Goal: Information Seeking & Learning: Find specific fact

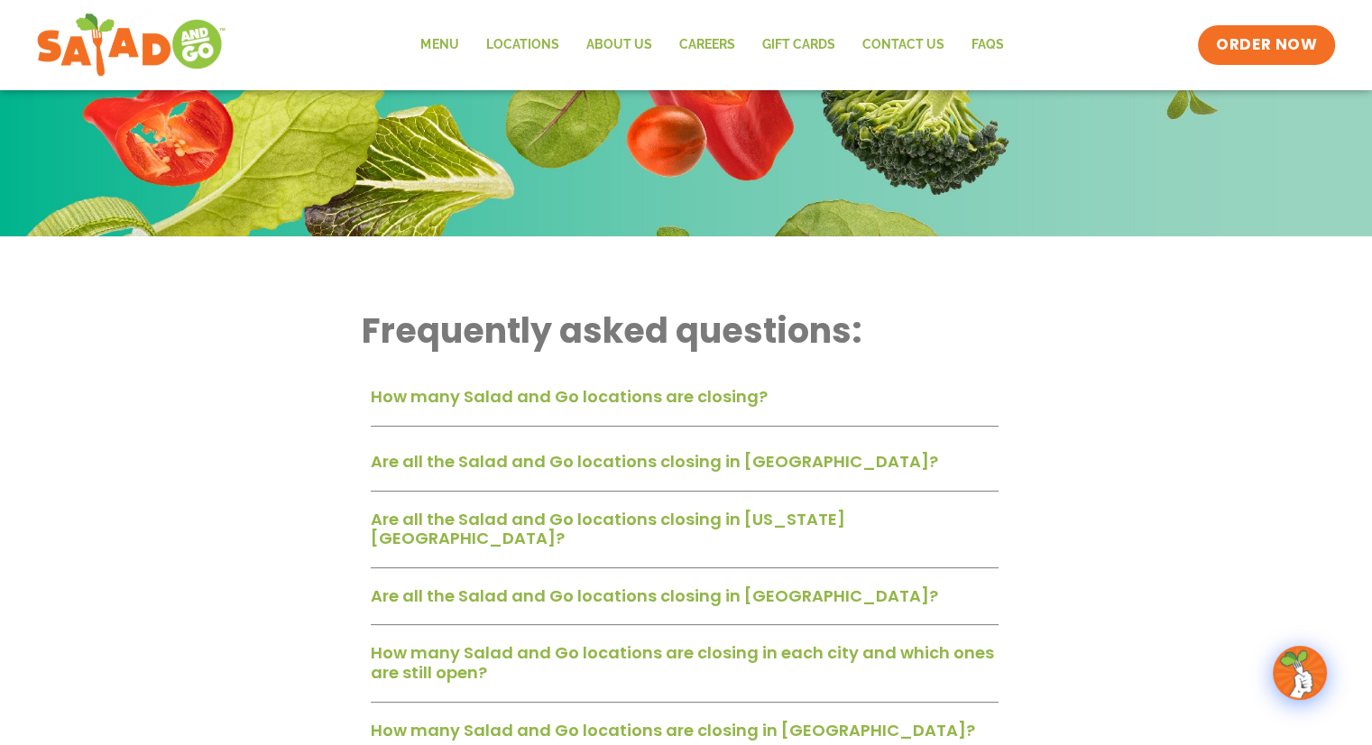
scroll to position [271, 0]
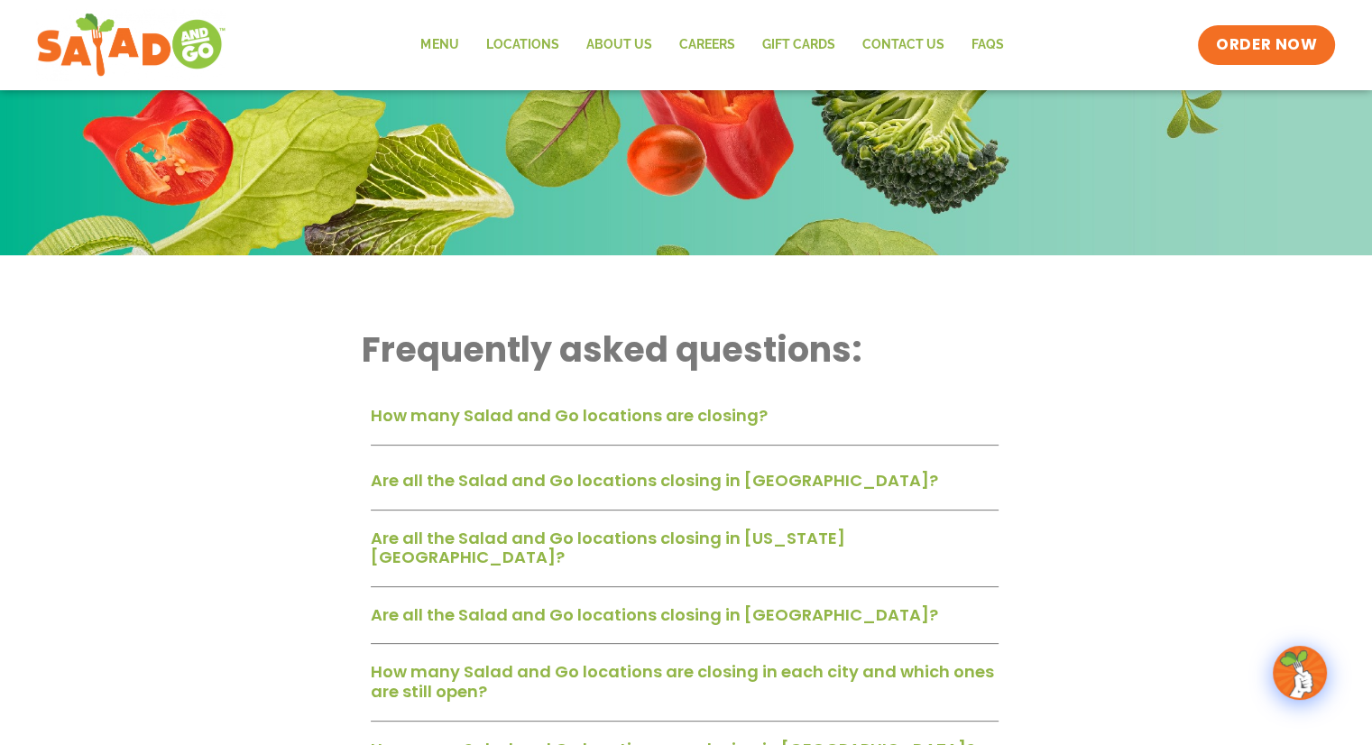
click at [736, 603] on link "Are all the Salad and Go locations closing in [GEOGRAPHIC_DATA]?" at bounding box center [654, 614] width 567 height 23
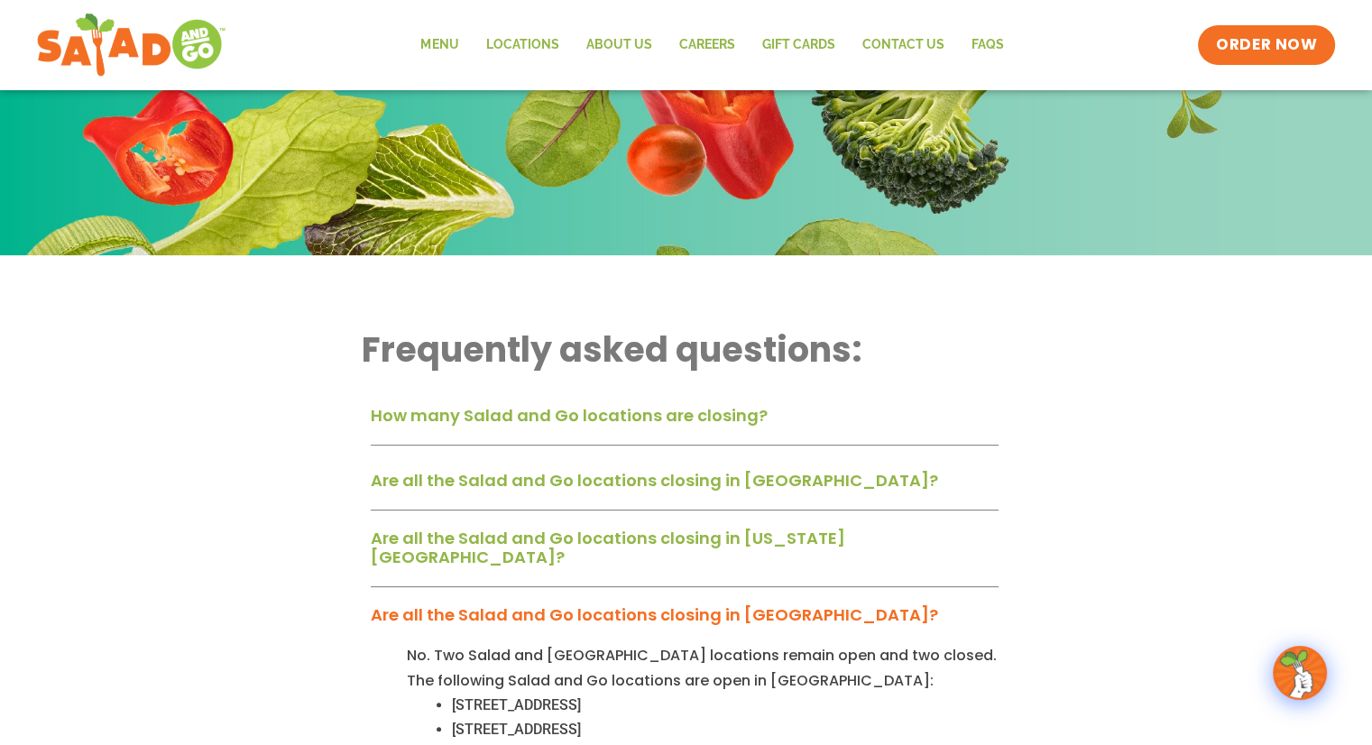
click at [736, 603] on link "Are all the Salad and Go locations closing in [GEOGRAPHIC_DATA]?" at bounding box center [654, 614] width 567 height 23
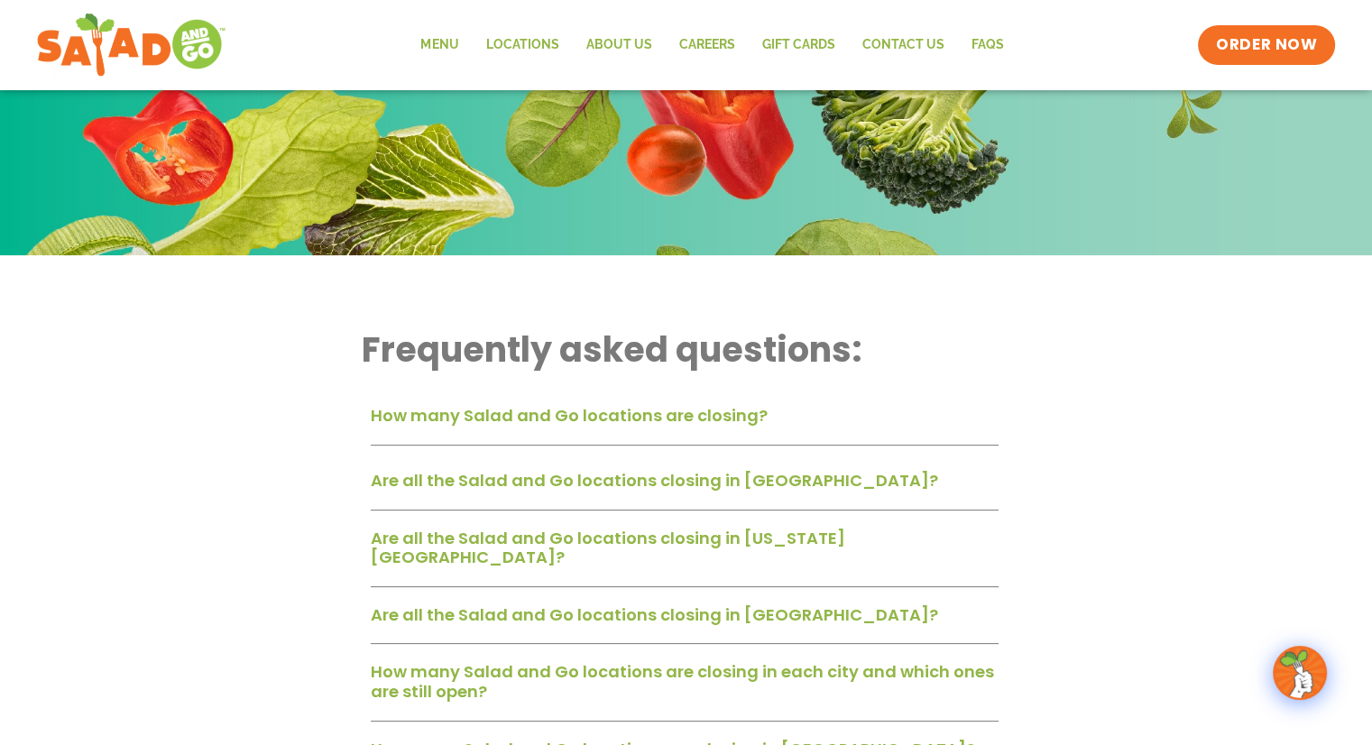
click at [731, 485] on link "Are all the Salad and Go locations closing in [GEOGRAPHIC_DATA]?" at bounding box center [654, 480] width 567 height 23
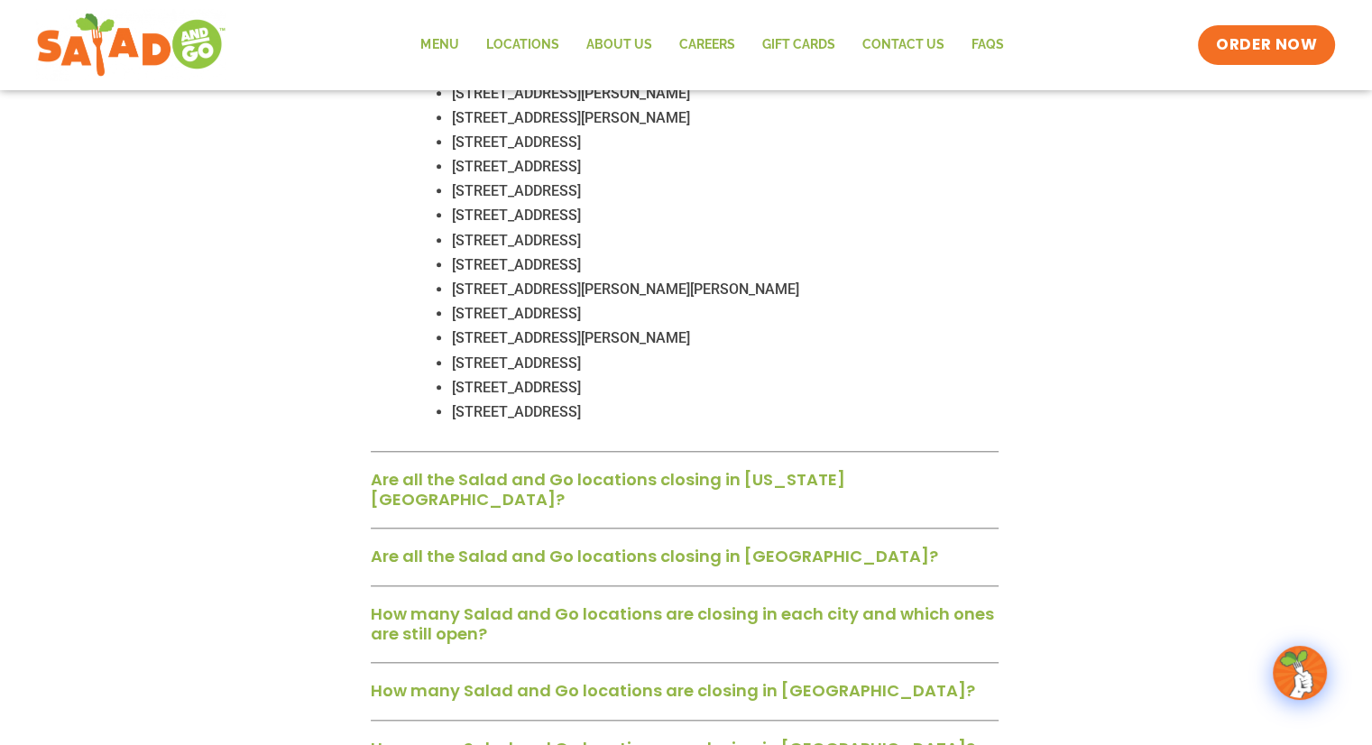
scroll to position [1713, 0]
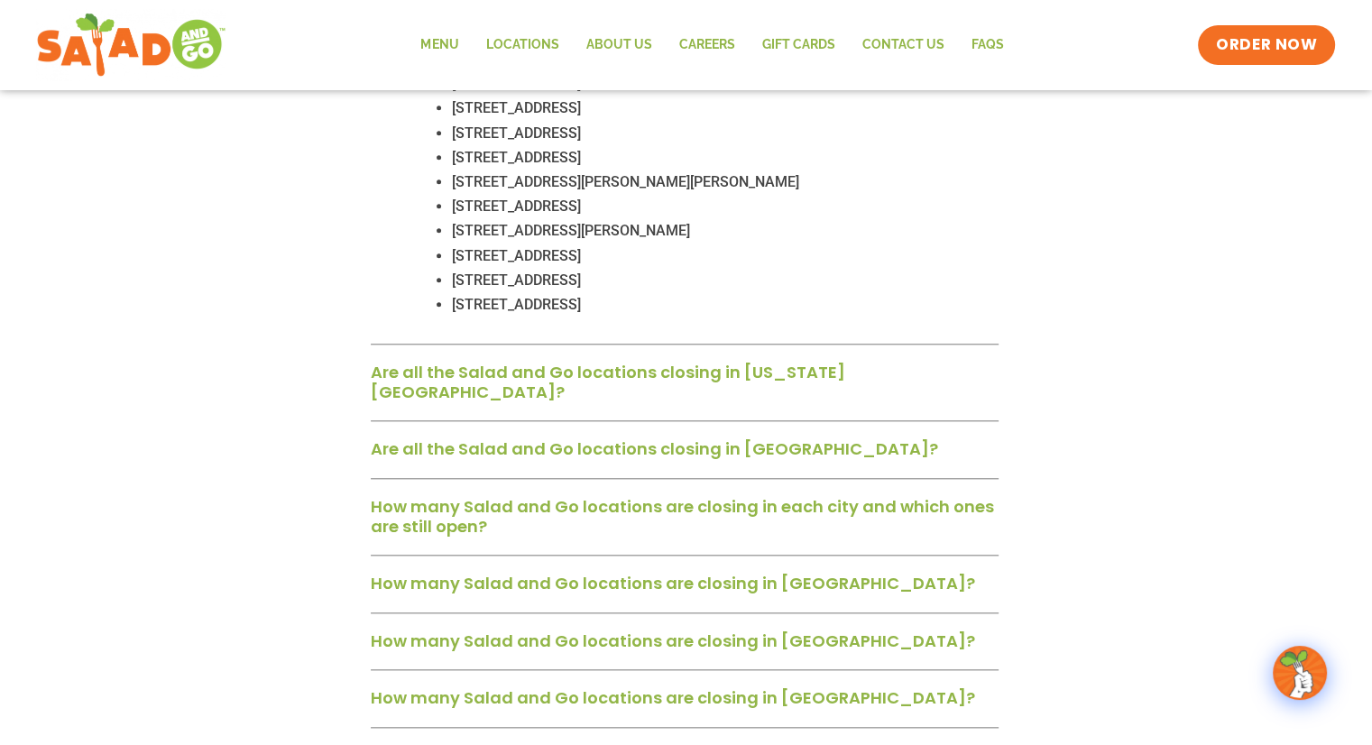
click at [797, 566] on div "How many Salad and Go locations are closing in [GEOGRAPHIC_DATA]?" at bounding box center [685, 589] width 628 height 47
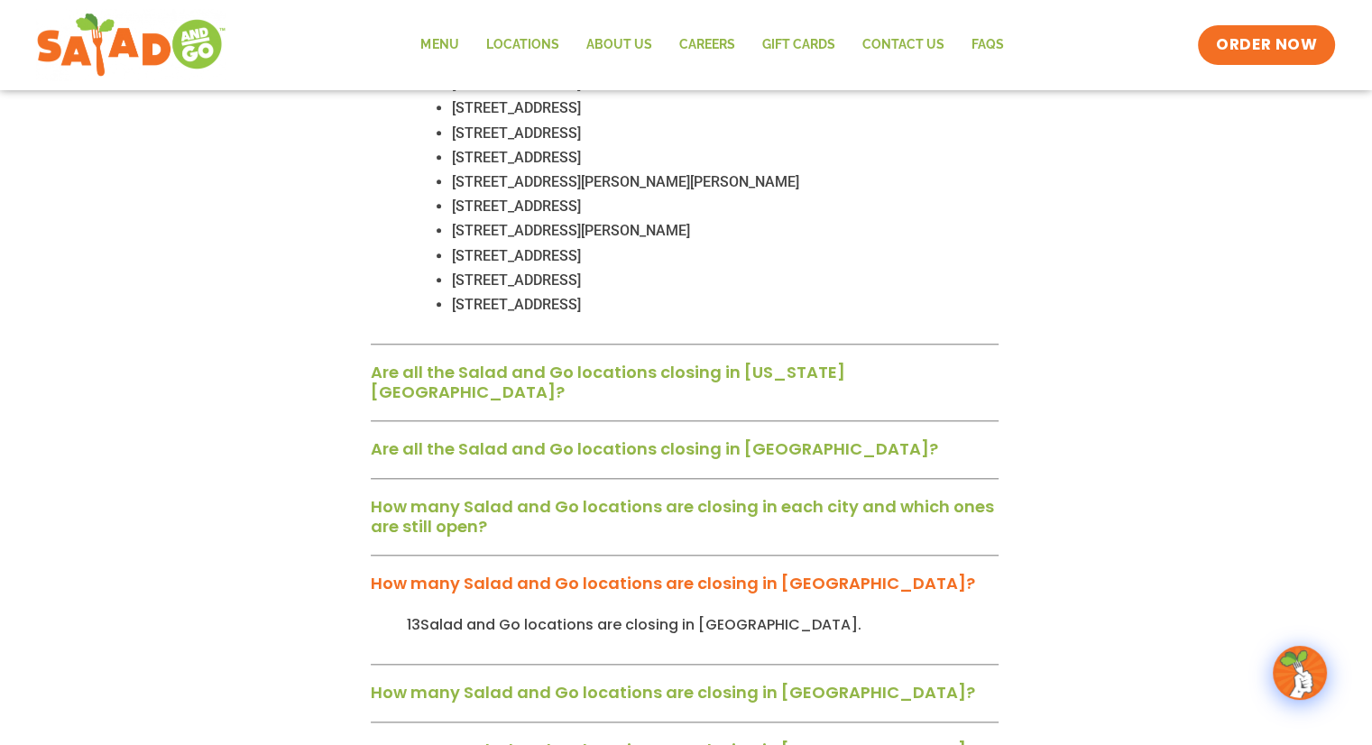
click at [707, 355] on div "Are all the Salad and Go locations closing in [US_STATE][GEOGRAPHIC_DATA]?" at bounding box center [685, 388] width 628 height 66
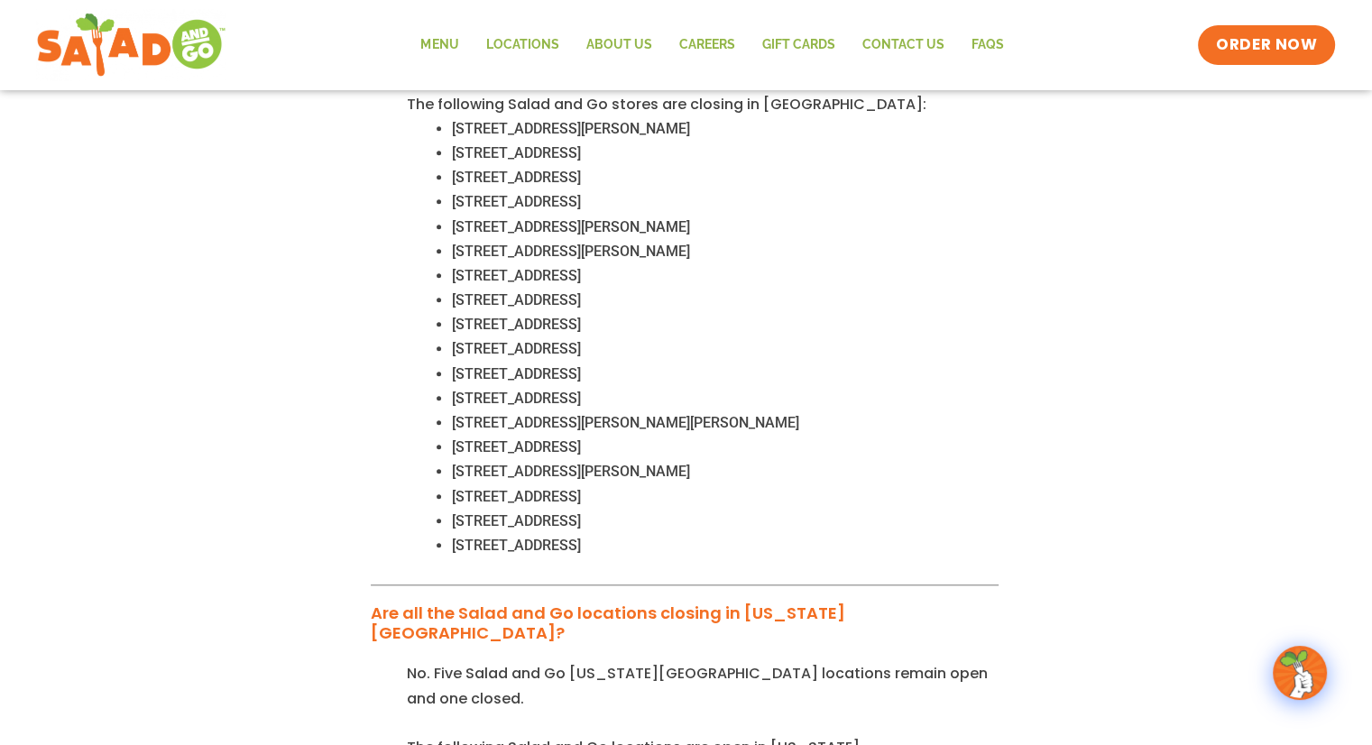
scroll to position [1443, 0]
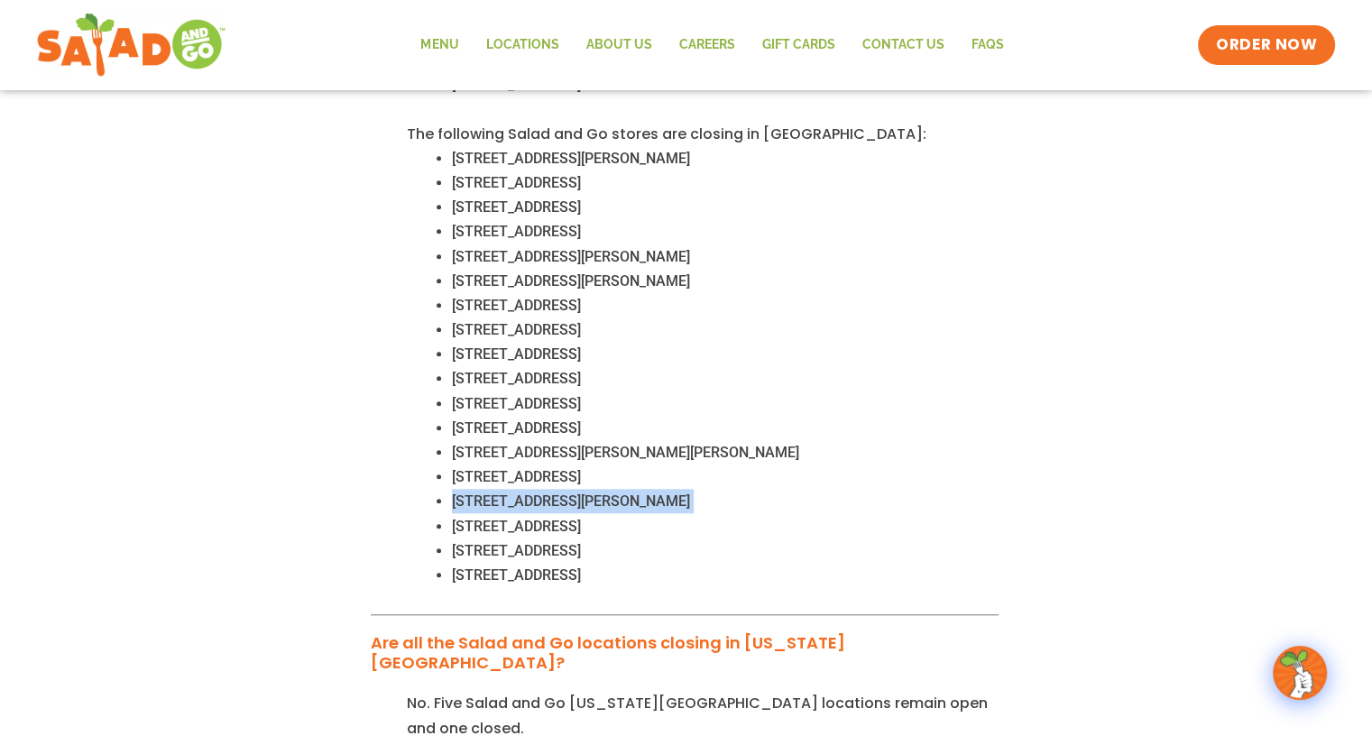
drag, startPoint x: 453, startPoint y: 477, endPoint x: 679, endPoint y: 475, distance: 226.3
click at [679, 489] on li "[STREET_ADDRESS][PERSON_NAME]" at bounding box center [725, 501] width 546 height 24
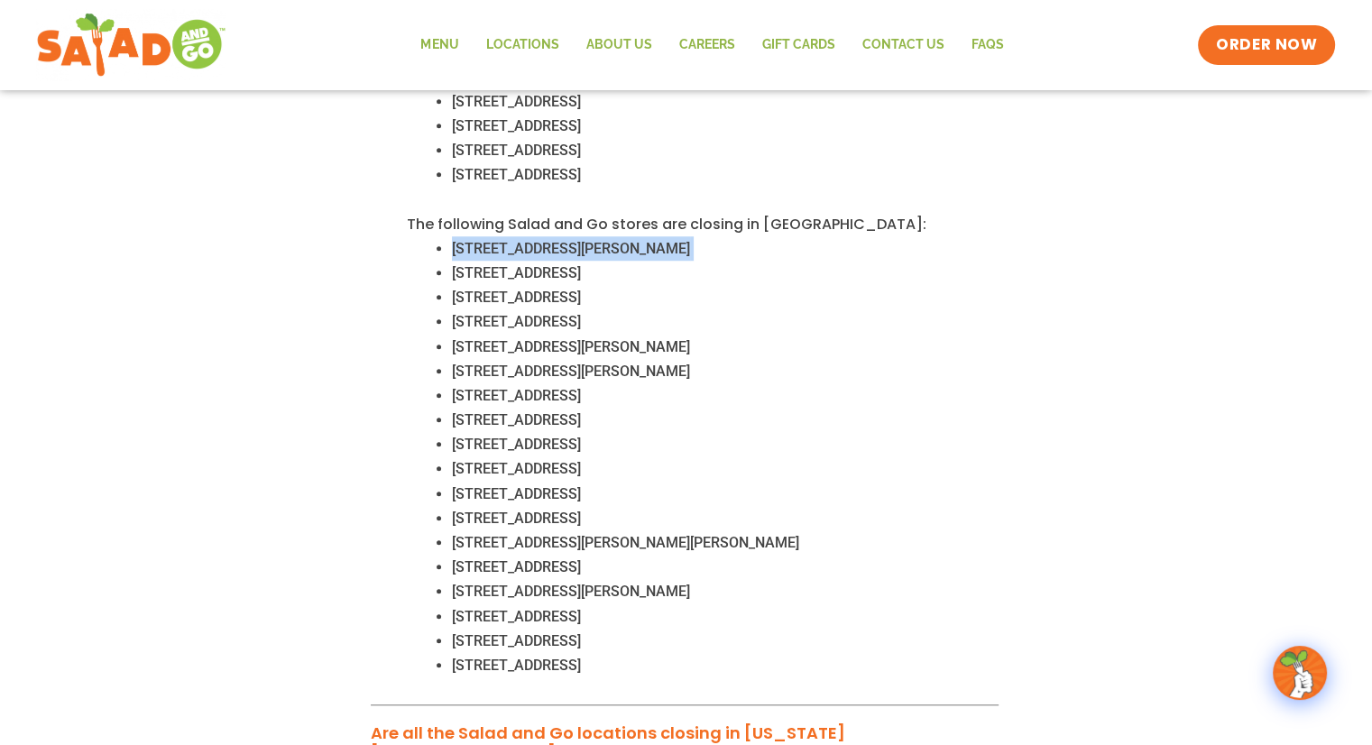
drag, startPoint x: 451, startPoint y: 225, endPoint x: 667, endPoint y: 224, distance: 216.4
click at [667, 236] on li "14909 Coit Rd, Dallas, TX 75248" at bounding box center [725, 248] width 546 height 24
drag, startPoint x: 637, startPoint y: 237, endPoint x: 516, endPoint y: 218, distance: 122.3
click at [516, 240] on span "14909 Coit Rd, Dallas, TX 75248" at bounding box center [571, 248] width 238 height 17
drag, startPoint x: 452, startPoint y: 219, endPoint x: 677, endPoint y: 228, distance: 225.6
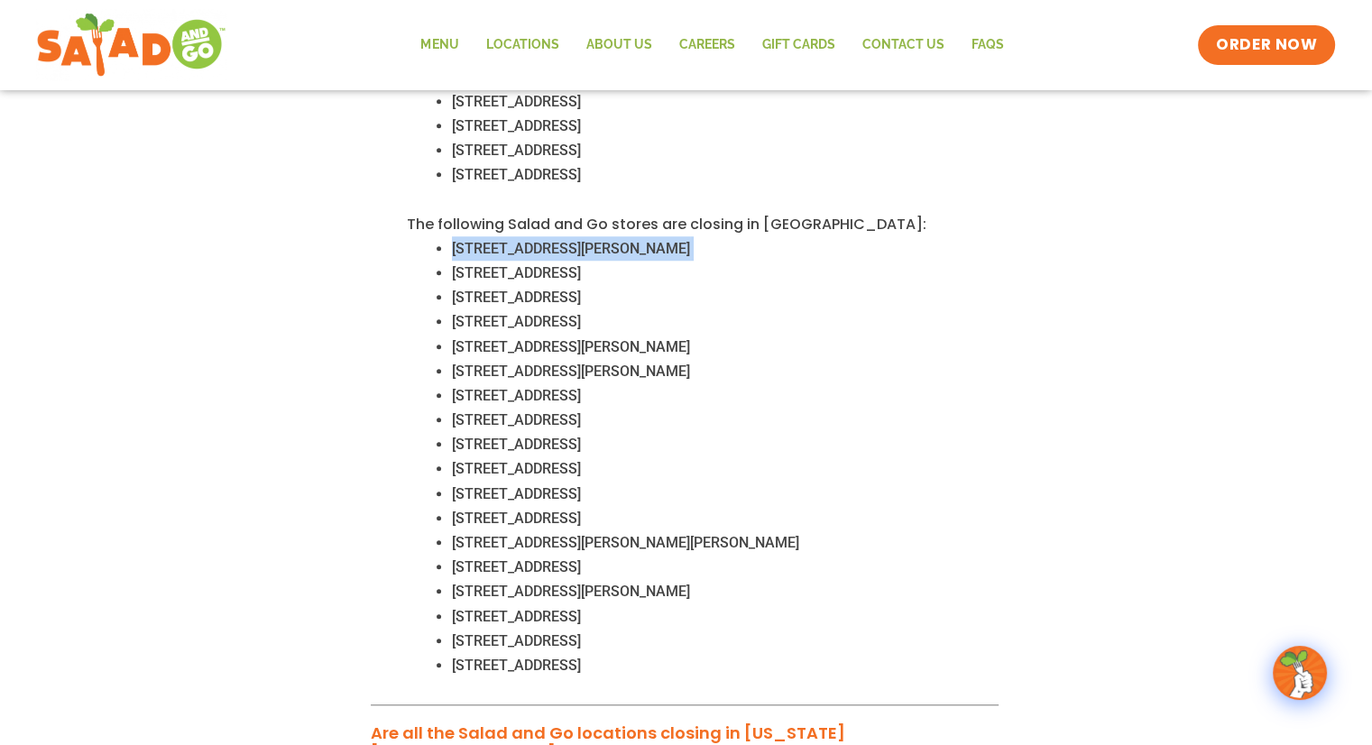
click at [677, 236] on li "14909 Coit Rd, Dallas, TX 75248" at bounding box center [725, 248] width 546 height 24
click at [555, 335] on li "9500 Summer Creek Dr, Crowley, TX 76036" at bounding box center [725, 347] width 546 height 24
click at [454, 264] on span "12556 N Beach St, Fort Worth, TX 76244" at bounding box center [516, 272] width 129 height 17
click at [467, 289] on span "8900 N Tarrant Pkwy, North Richland Hills, TX 76182" at bounding box center [516, 297] width 129 height 17
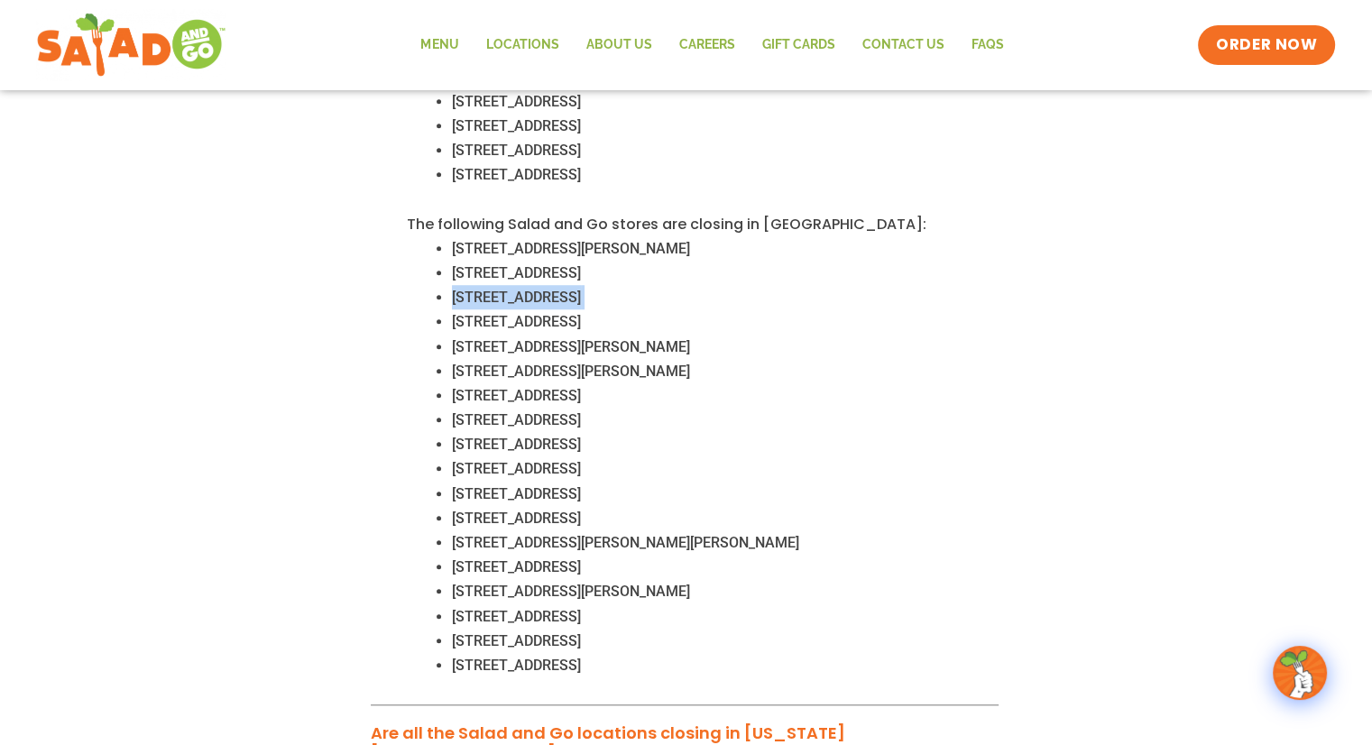
drag, startPoint x: 458, startPoint y: 272, endPoint x: 800, endPoint y: 273, distance: 341.8
click at [799, 285] on li "8900 N Tarrant Pkwy, North Richland Hills, TX 76182" at bounding box center [725, 297] width 546 height 24
click at [619, 534] on span "1460 S Ferguson Pkwy, Anna, TX 75409" at bounding box center [625, 542] width 347 height 17
click at [626, 583] on span "430 S FM 548, Forney, TX, 75126" at bounding box center [571, 591] width 238 height 17
click at [581, 608] on span "3416 TX-114 Fort Worth, TX 76177" at bounding box center [516, 616] width 129 height 17
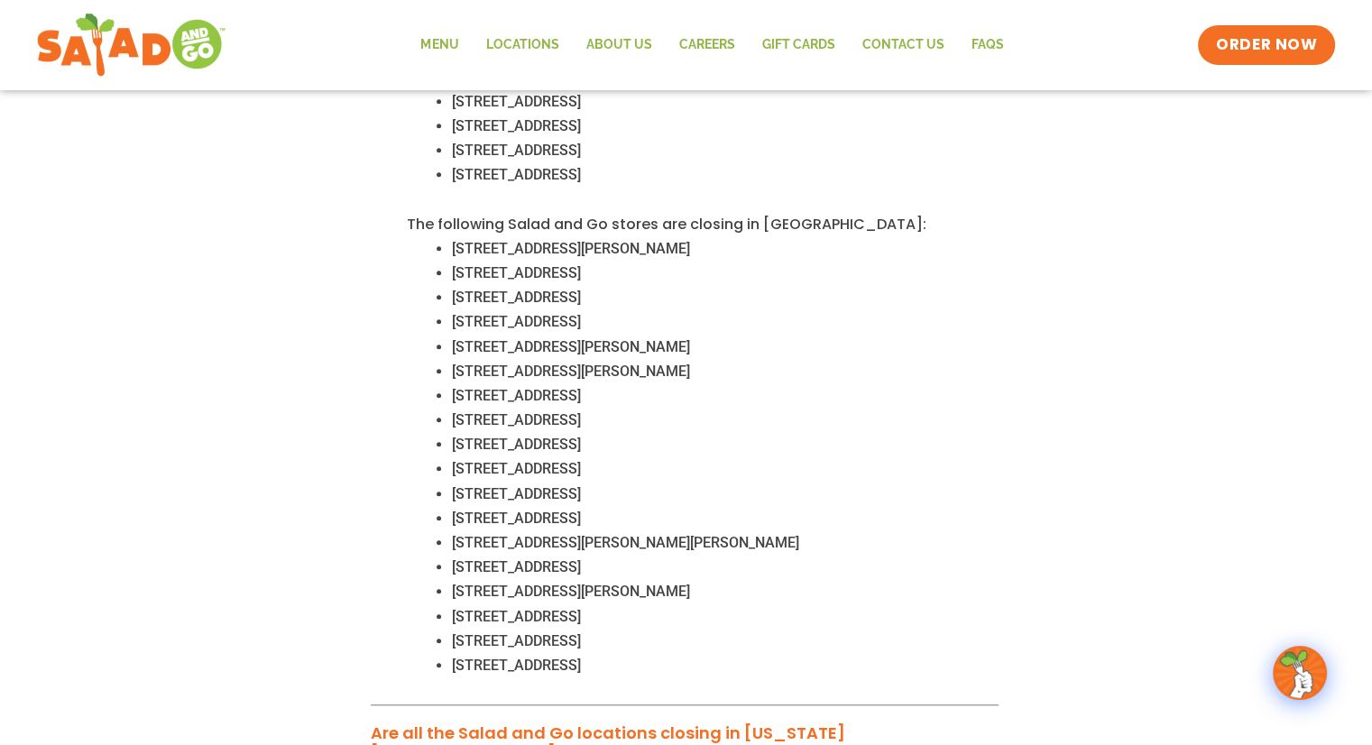
click at [573, 632] on span "2120 Rio Grande Blvd, Euless, TX 76039" at bounding box center [516, 640] width 129 height 17
click at [584, 653] on li "822 W Princeton Dr., Princeton, TX 75047" at bounding box center [725, 665] width 546 height 24
click at [528, 430] on div "No. 25 Salad and Go locations in Dallas-Fort Worth remain open, with 18 closing…" at bounding box center [685, 66] width 628 height 1279
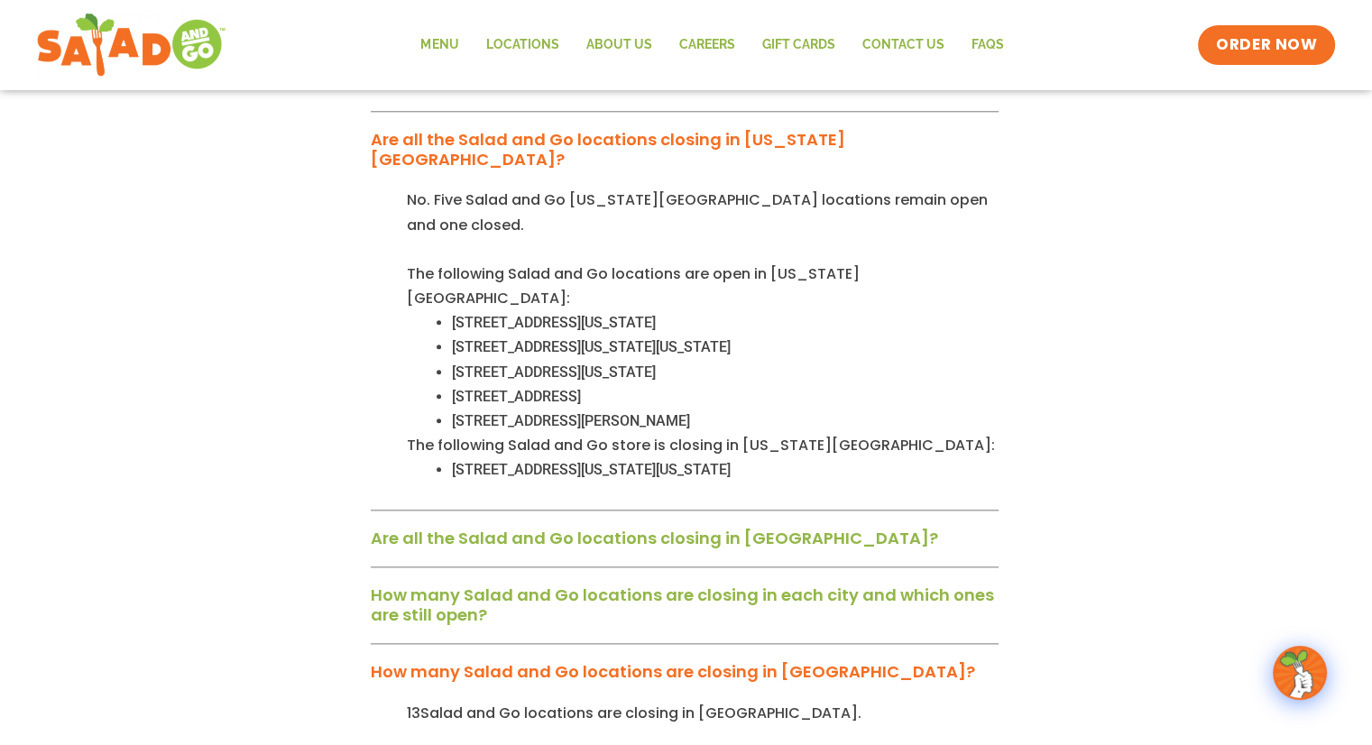
scroll to position [1984, 0]
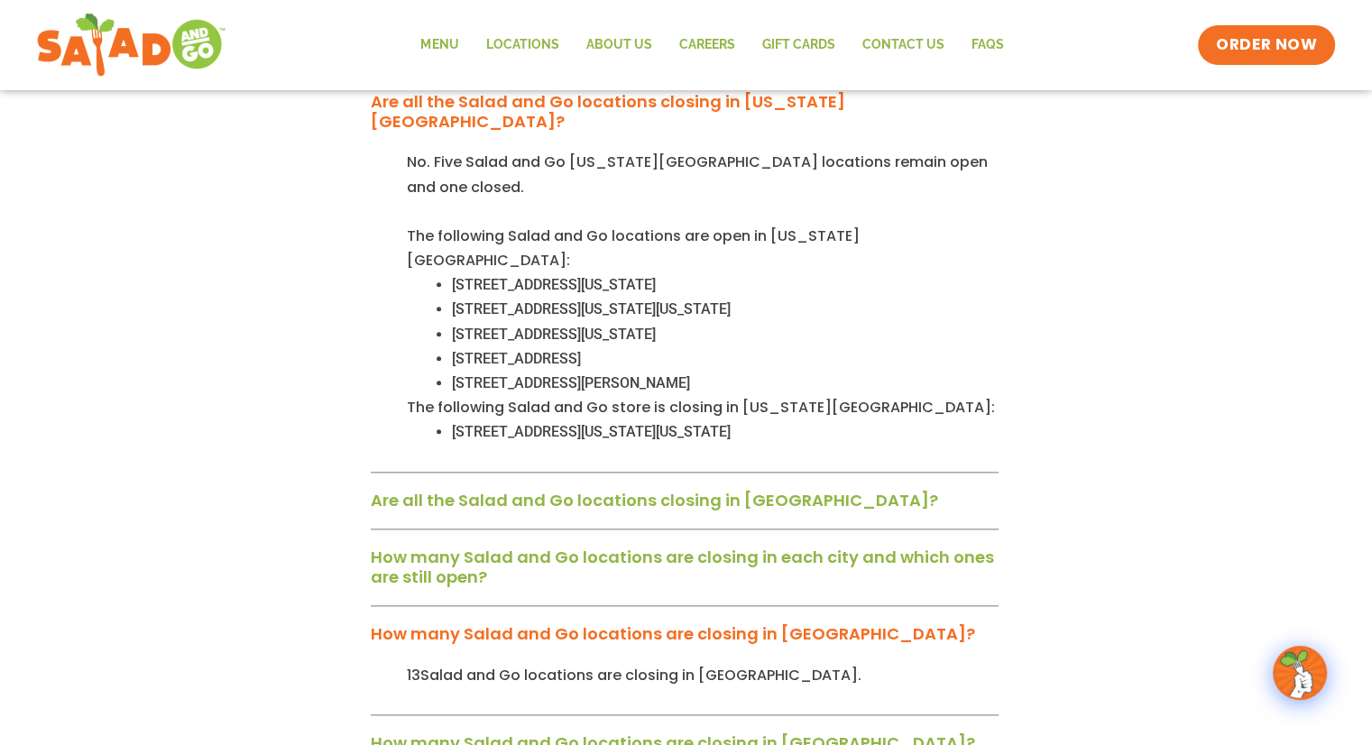
click at [693, 483] on div "Are all the Salad and Go locations closing in Tulsa?" at bounding box center [685, 506] width 628 height 47
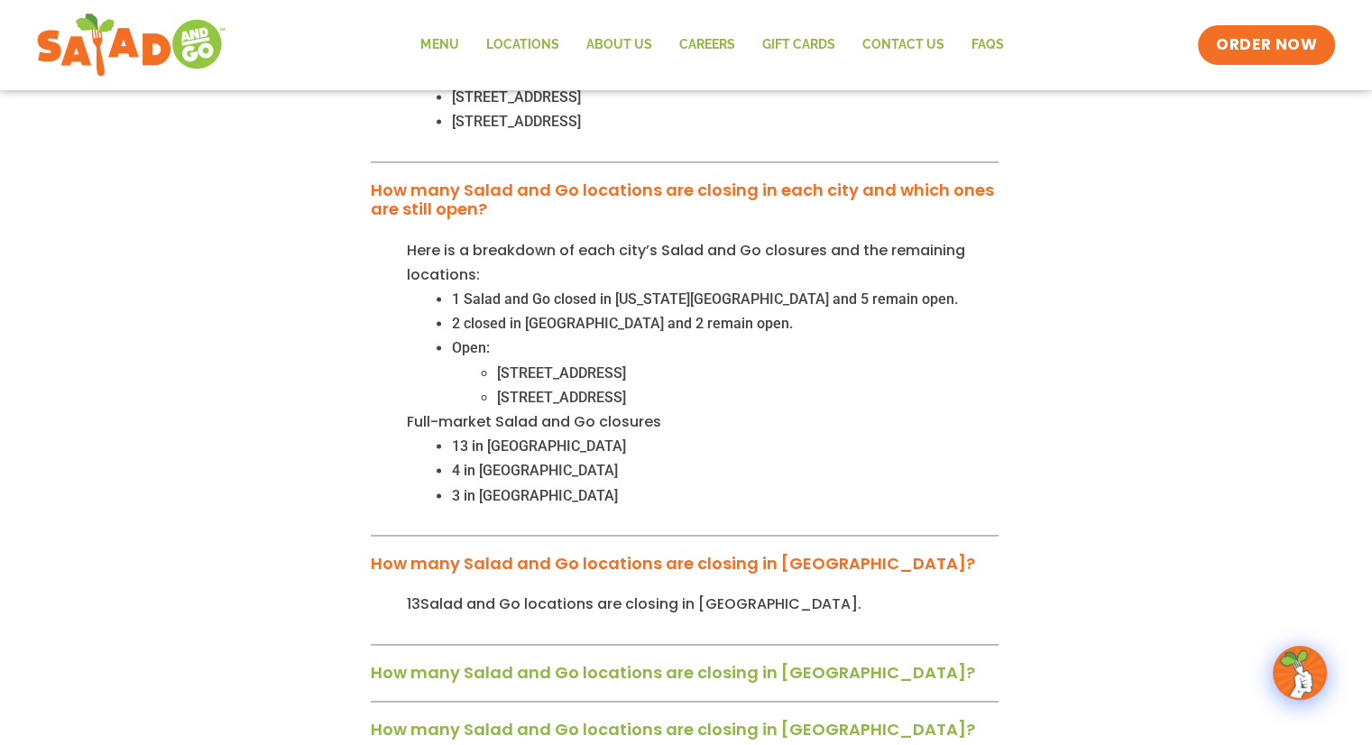
scroll to position [2795, 0]
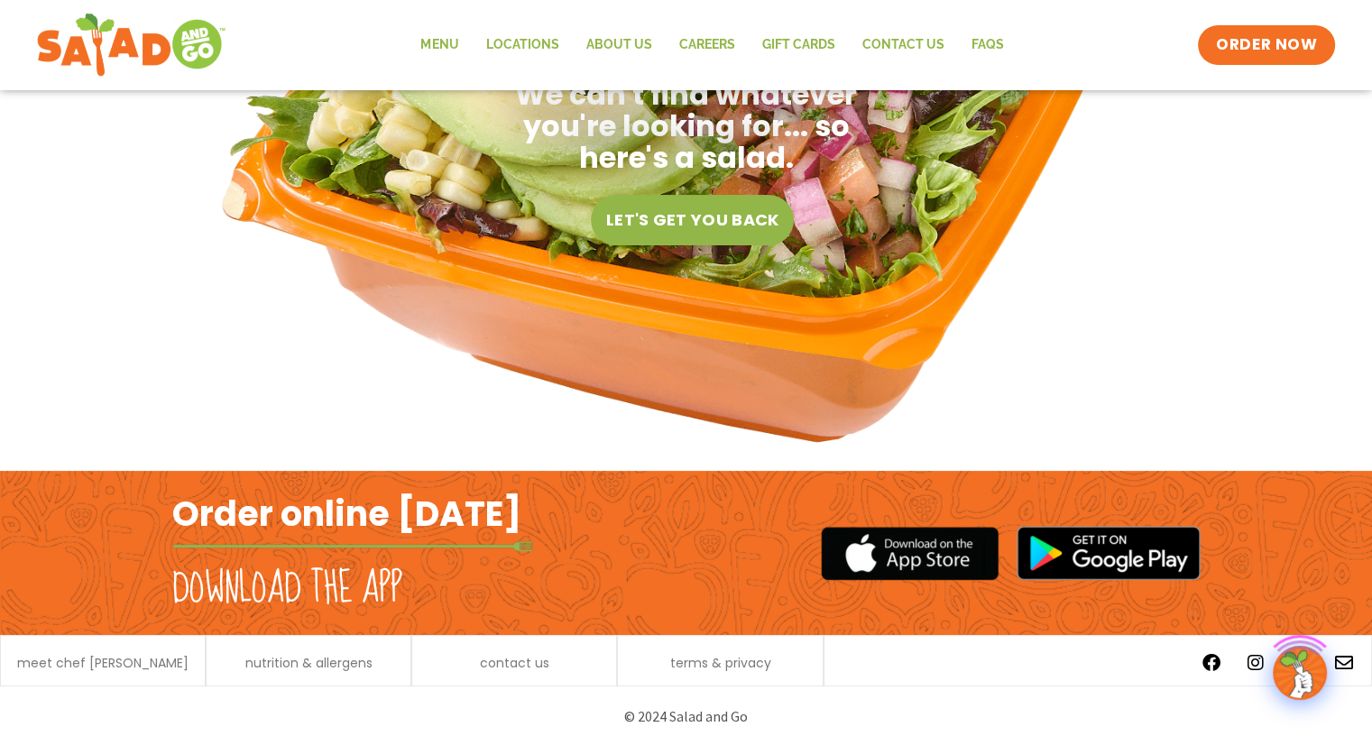
scroll to position [366, 0]
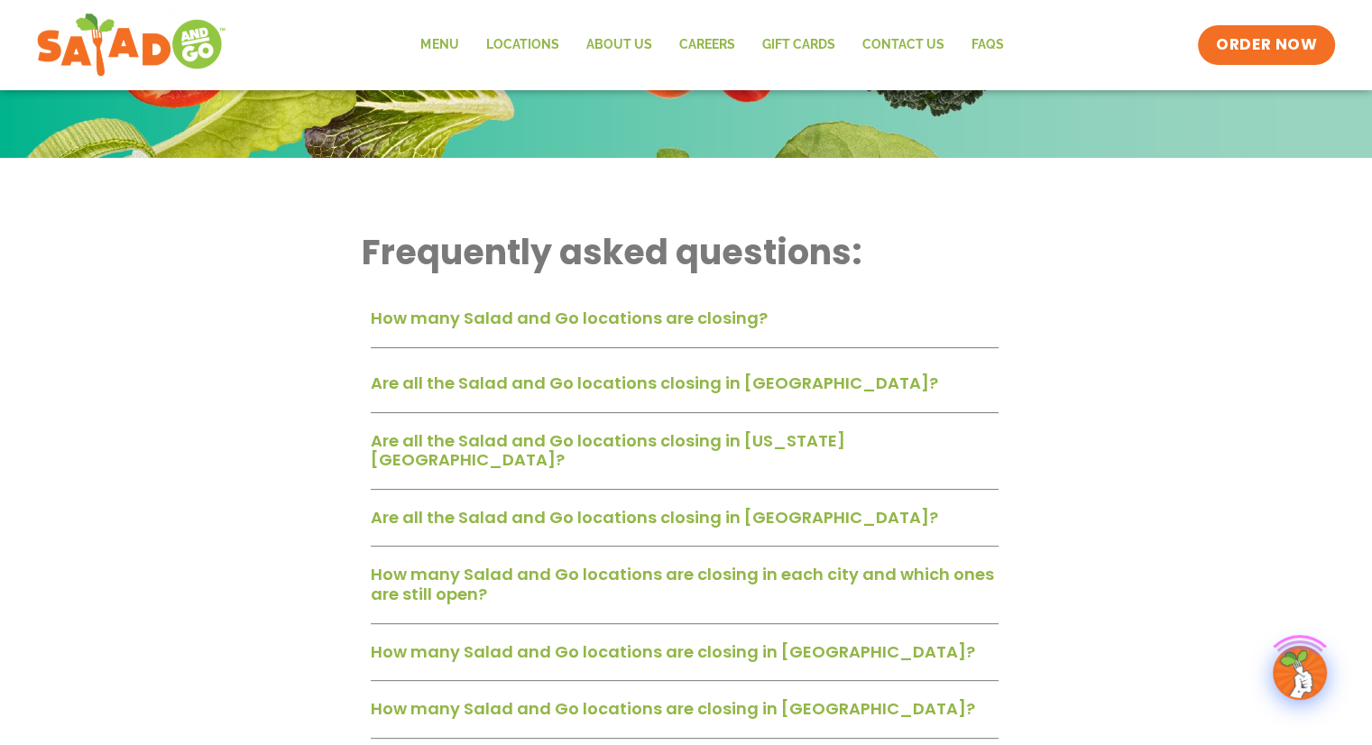
scroll to position [361, 0]
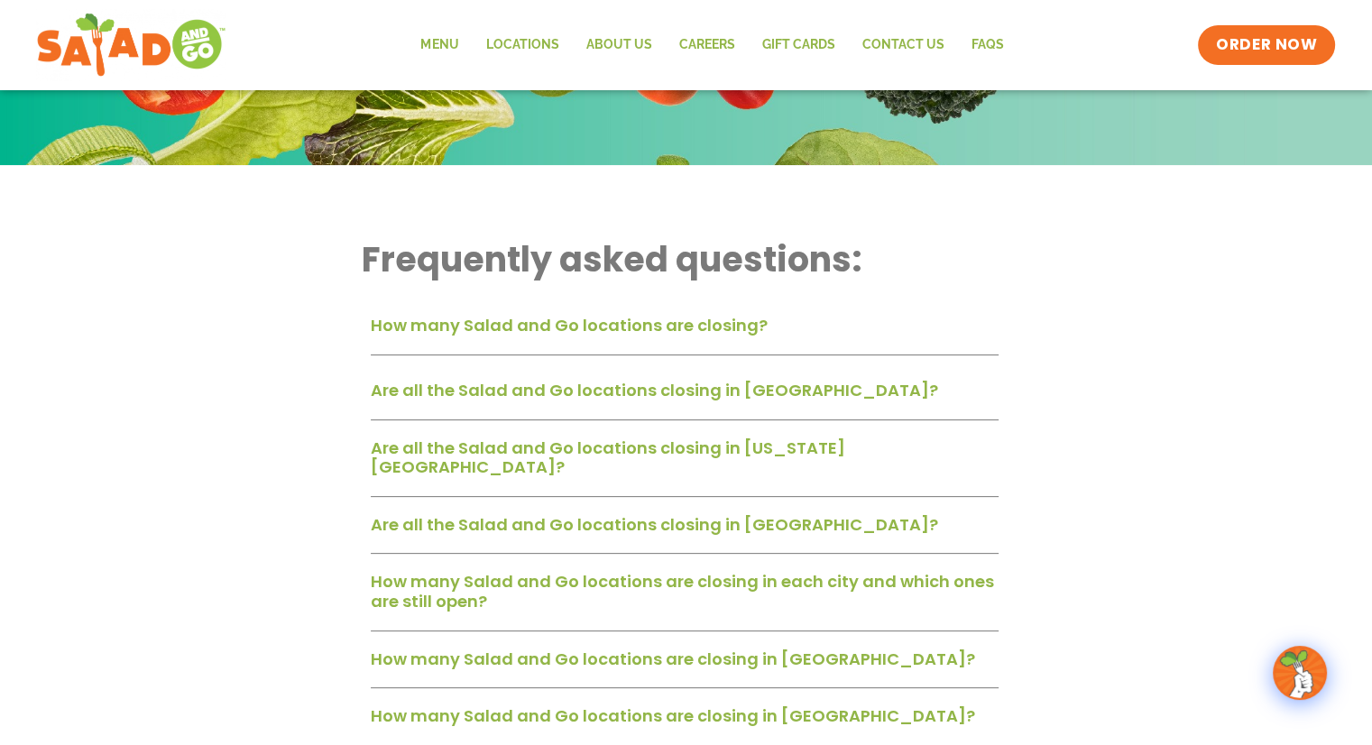
click at [803, 467] on div "Are all the Salad and Go locations closing in [US_STATE][GEOGRAPHIC_DATA]?" at bounding box center [685, 464] width 628 height 66
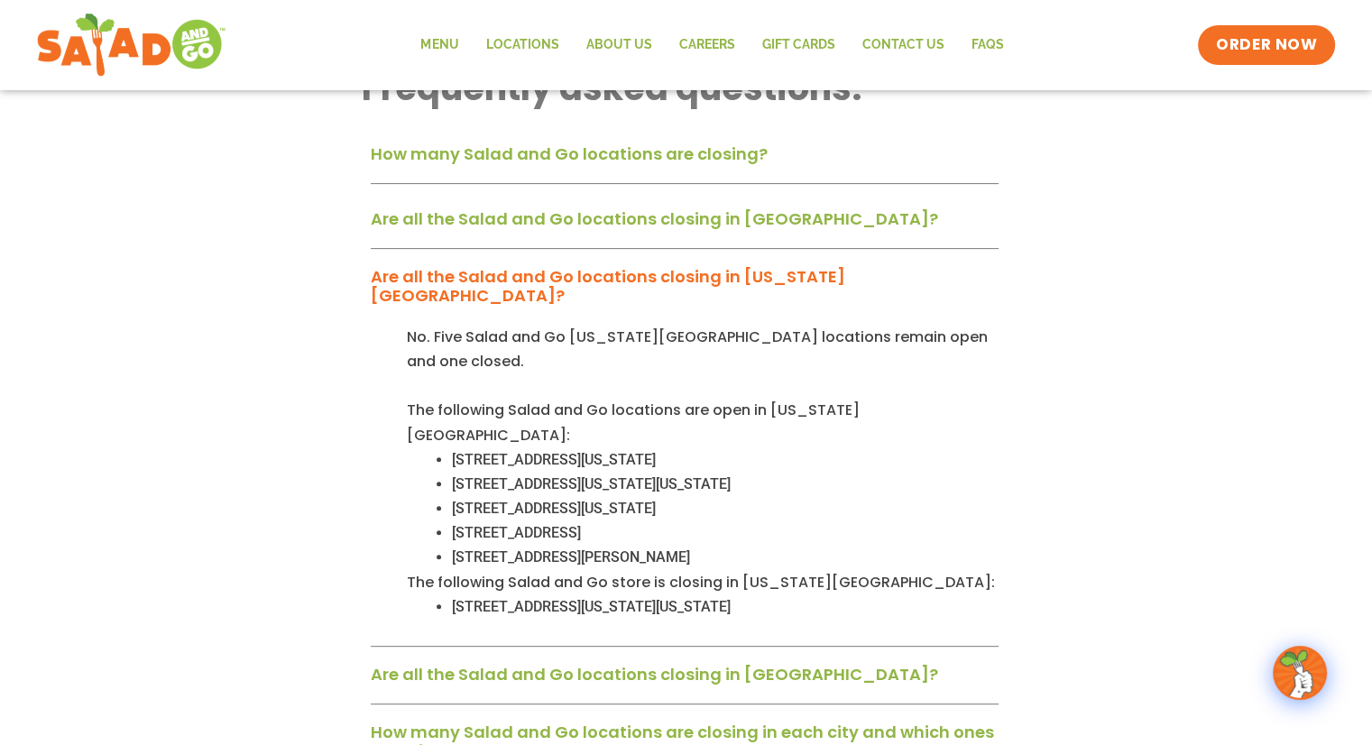
scroll to position [541, 0]
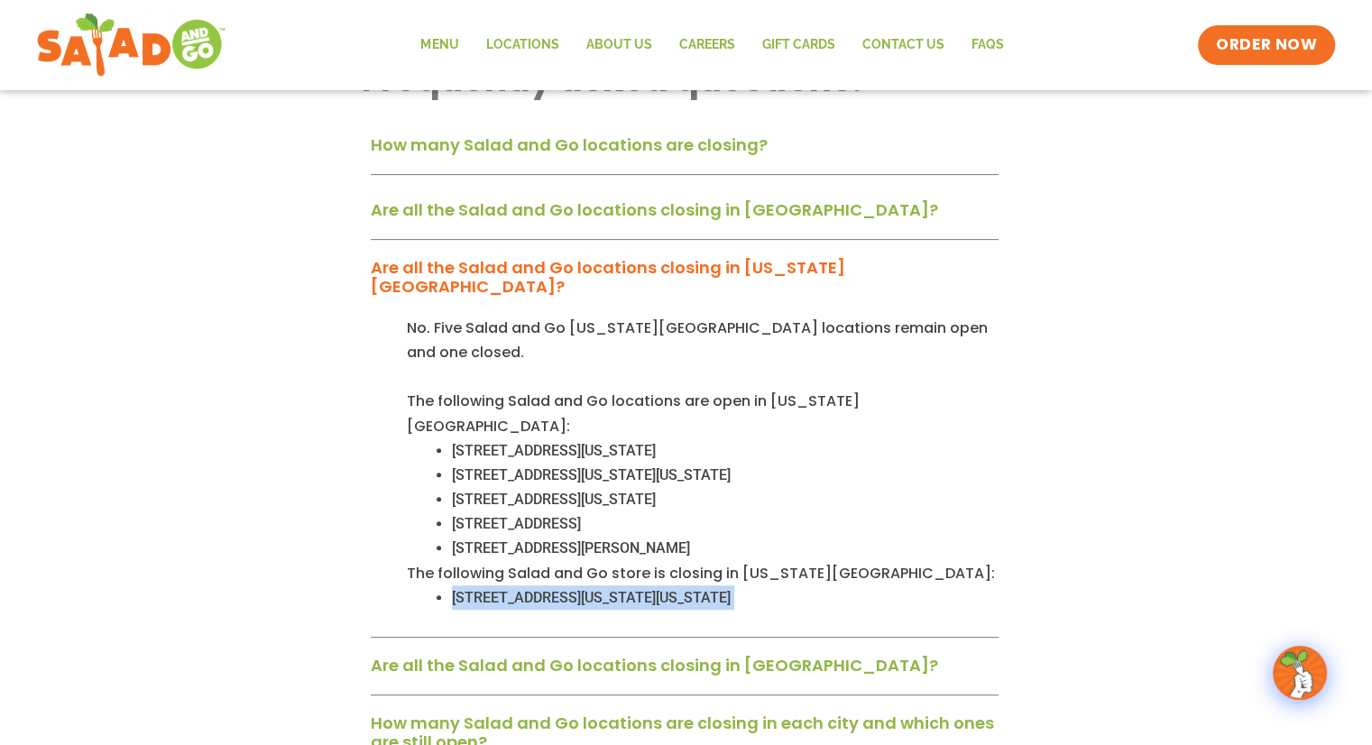
drag, startPoint x: 451, startPoint y: 528, endPoint x: 743, endPoint y: 541, distance: 292.5
click at [794, 542] on div "No. Five Salad and Go Oklahoma City locations remain open and one closed. The f…" at bounding box center [685, 477] width 628 height 322
copy li "[STREET_ADDRESS][US_STATE][US_STATE]"
click at [790, 648] on div "Are all the Salad and Go locations closing in [GEOGRAPHIC_DATA]?" at bounding box center [685, 671] width 628 height 47
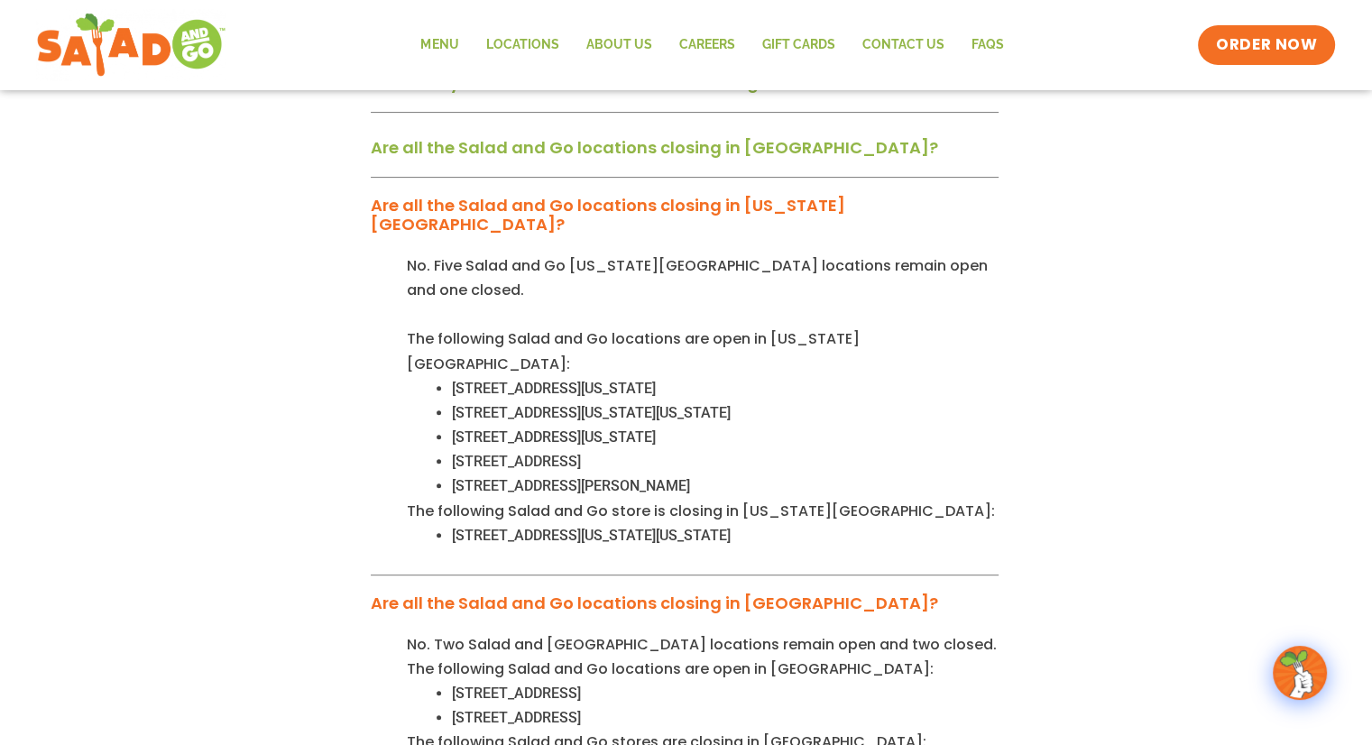
scroll to position [631, 0]
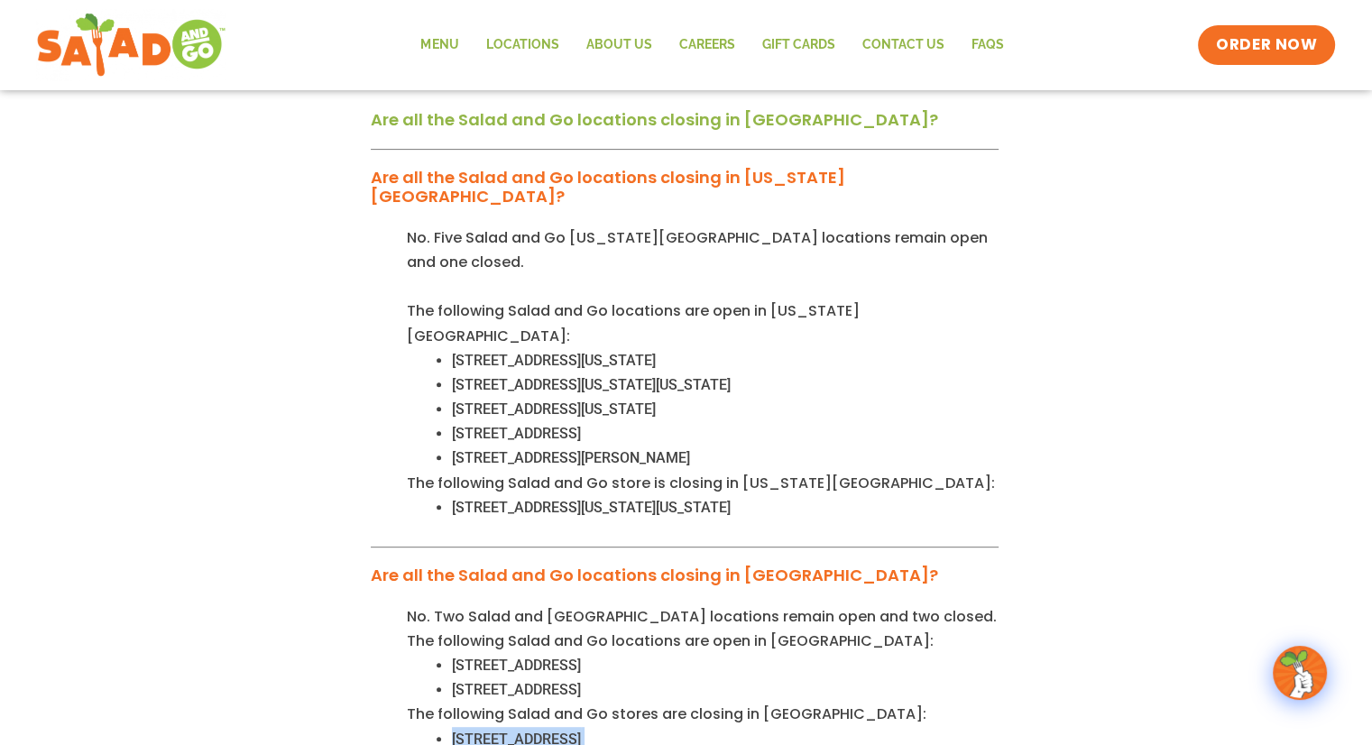
drag, startPoint x: 451, startPoint y: 671, endPoint x: 737, endPoint y: 679, distance: 286.0
click at [737, 727] on li "[STREET_ADDRESS]" at bounding box center [725, 739] width 546 height 24
copy li "[STREET_ADDRESS]"
drag, startPoint x: 456, startPoint y: 691, endPoint x: 753, endPoint y: 704, distance: 297.0
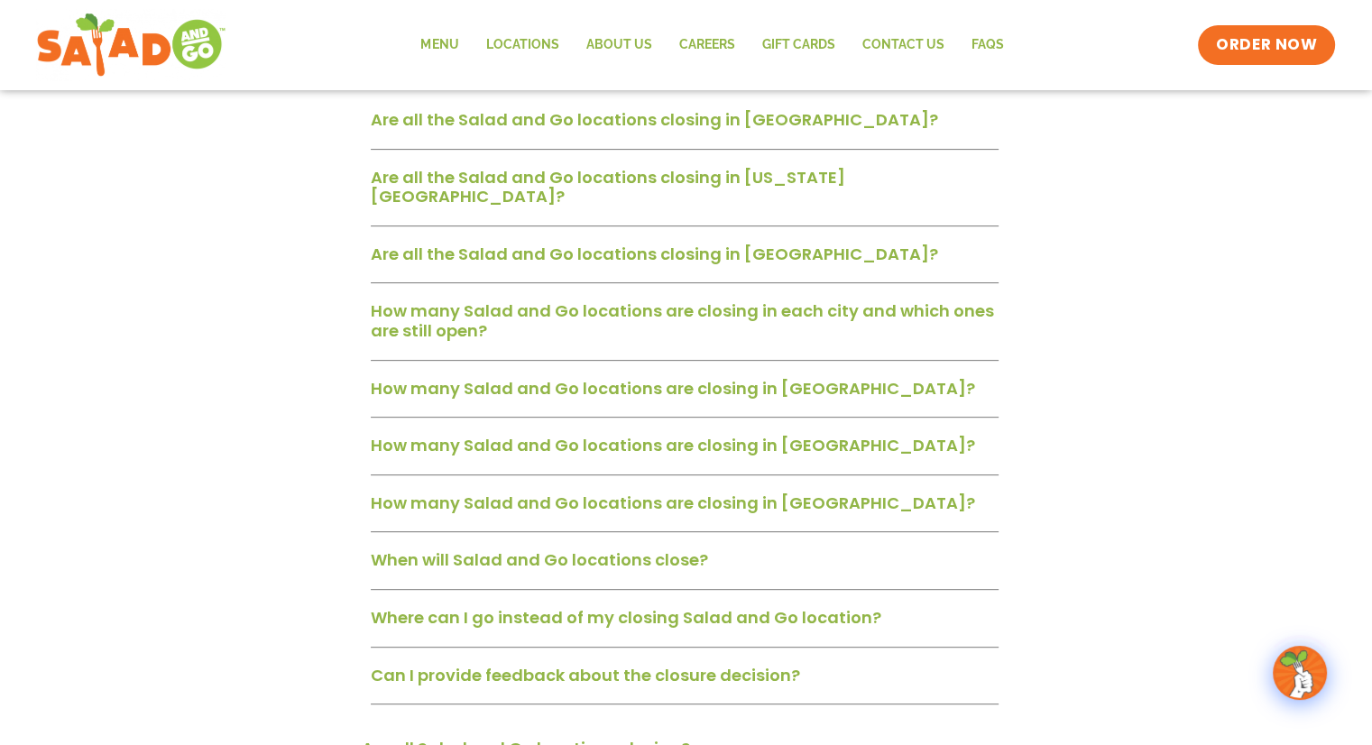
click at [751, 124] on link "Are all the Salad and Go locations closing in Dallas-Fort Worth?" at bounding box center [654, 119] width 567 height 23
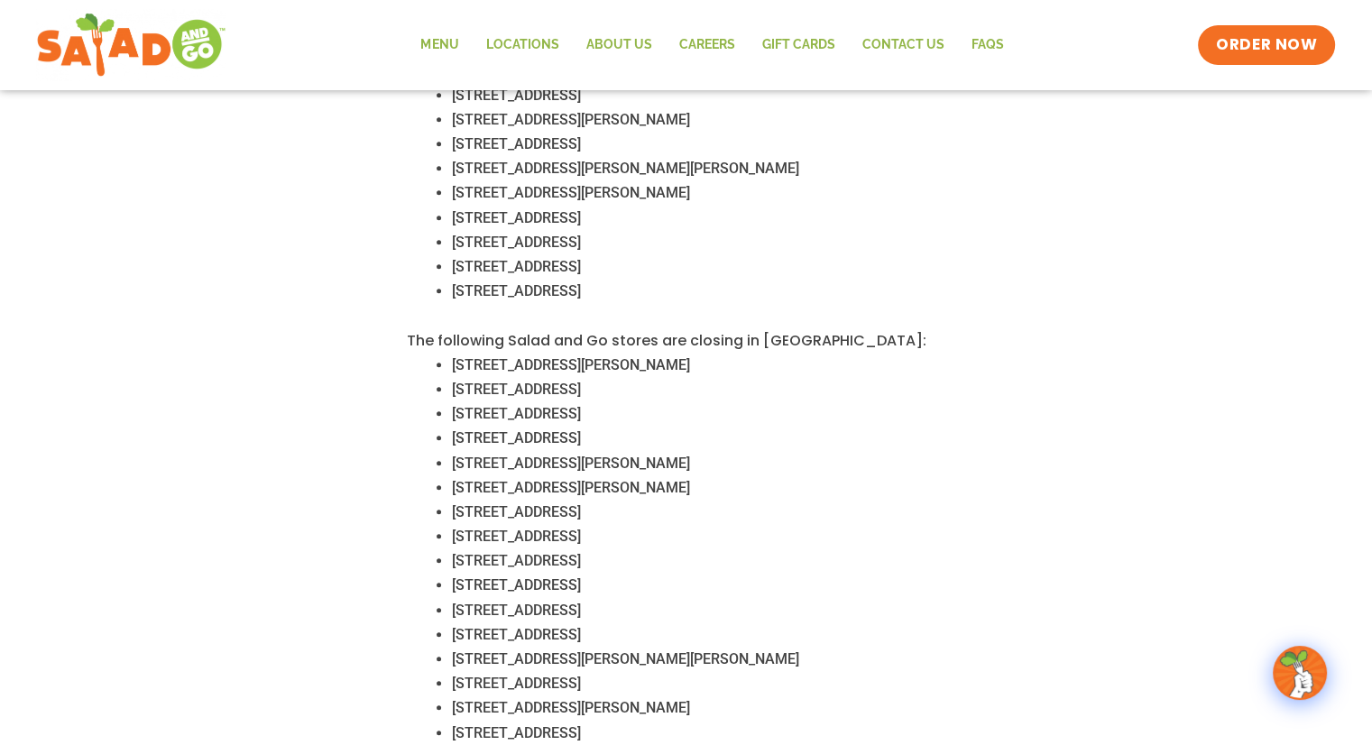
scroll to position [1262, 0]
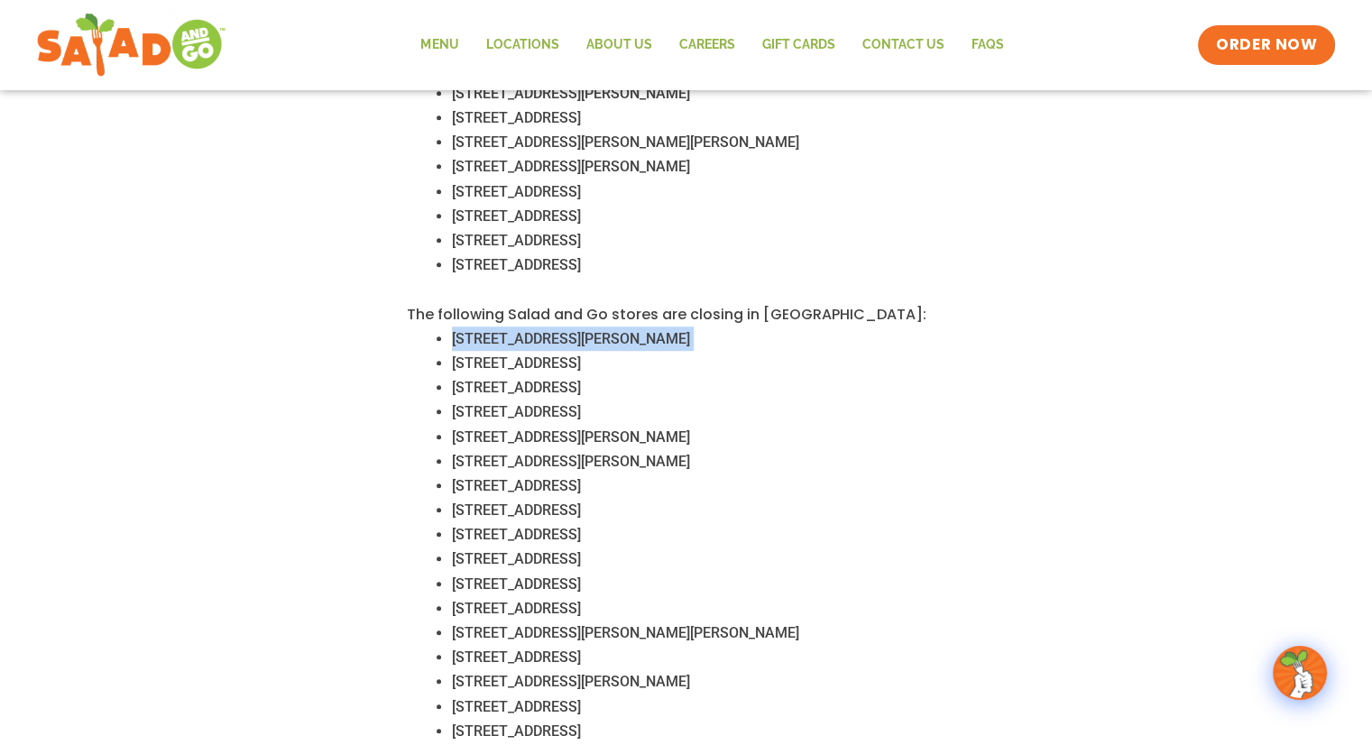
drag, startPoint x: 476, startPoint y: 315, endPoint x: 665, endPoint y: 320, distance: 188.5
click at [665, 326] on li "14909 Coit Rd, Dallas, TX 75248" at bounding box center [725, 338] width 546 height 24
copy li "14909 Coit Rd, Dallas, TX 75248"
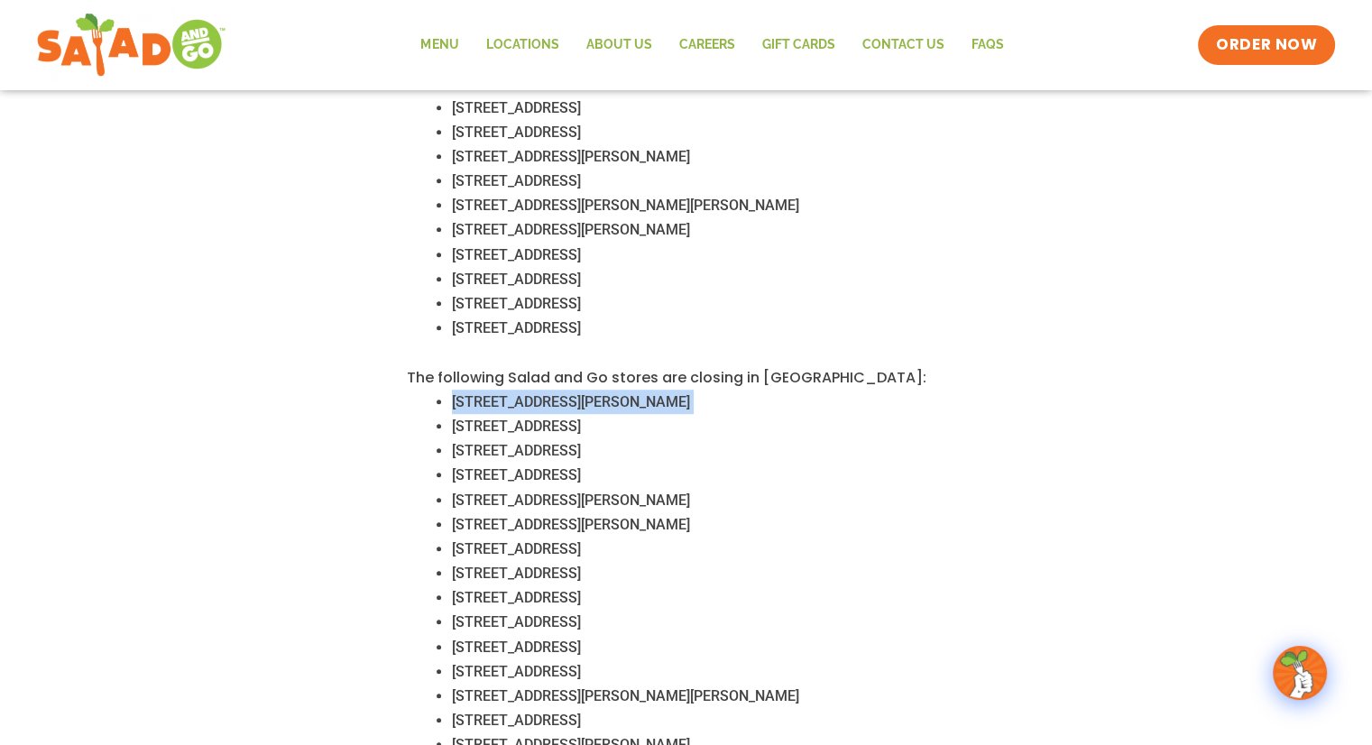
scroll to position [1172, 0]
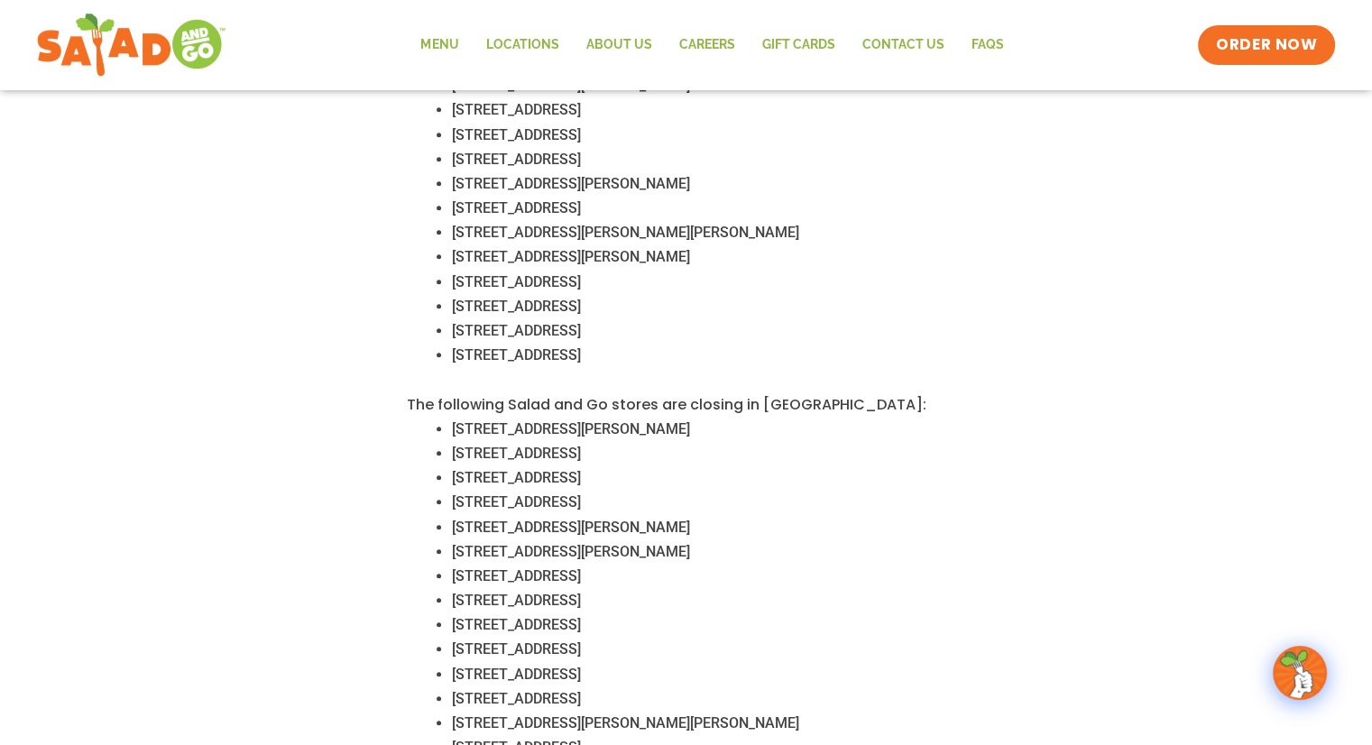
click at [526, 445] on span "12556 N Beach St, Fort Worth, TX 76244" at bounding box center [516, 453] width 129 height 17
copy li "12556 N Beach St, Fort Worth, TX 76244"
click at [546, 469] on span "8900 N Tarrant Pkwy, North Richland Hills, TX 76182" at bounding box center [516, 477] width 129 height 17
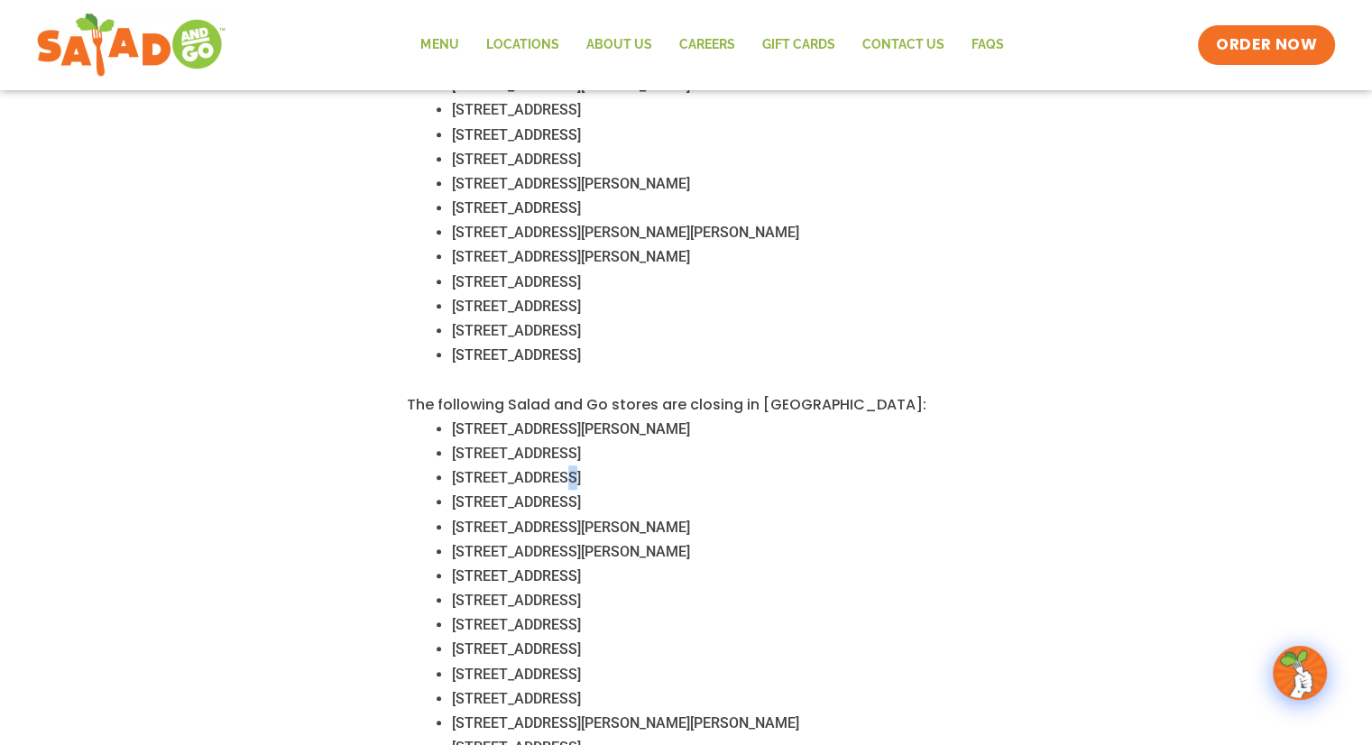
click at [546, 469] on span "8900 N Tarrant Pkwy, North Richland Hills, TX 76182" at bounding box center [516, 477] width 129 height 17
copy li "8900 N Tarrant Pkwy, North Richland Hills, TX 76182"
